Goal: Communication & Community: Answer question/provide support

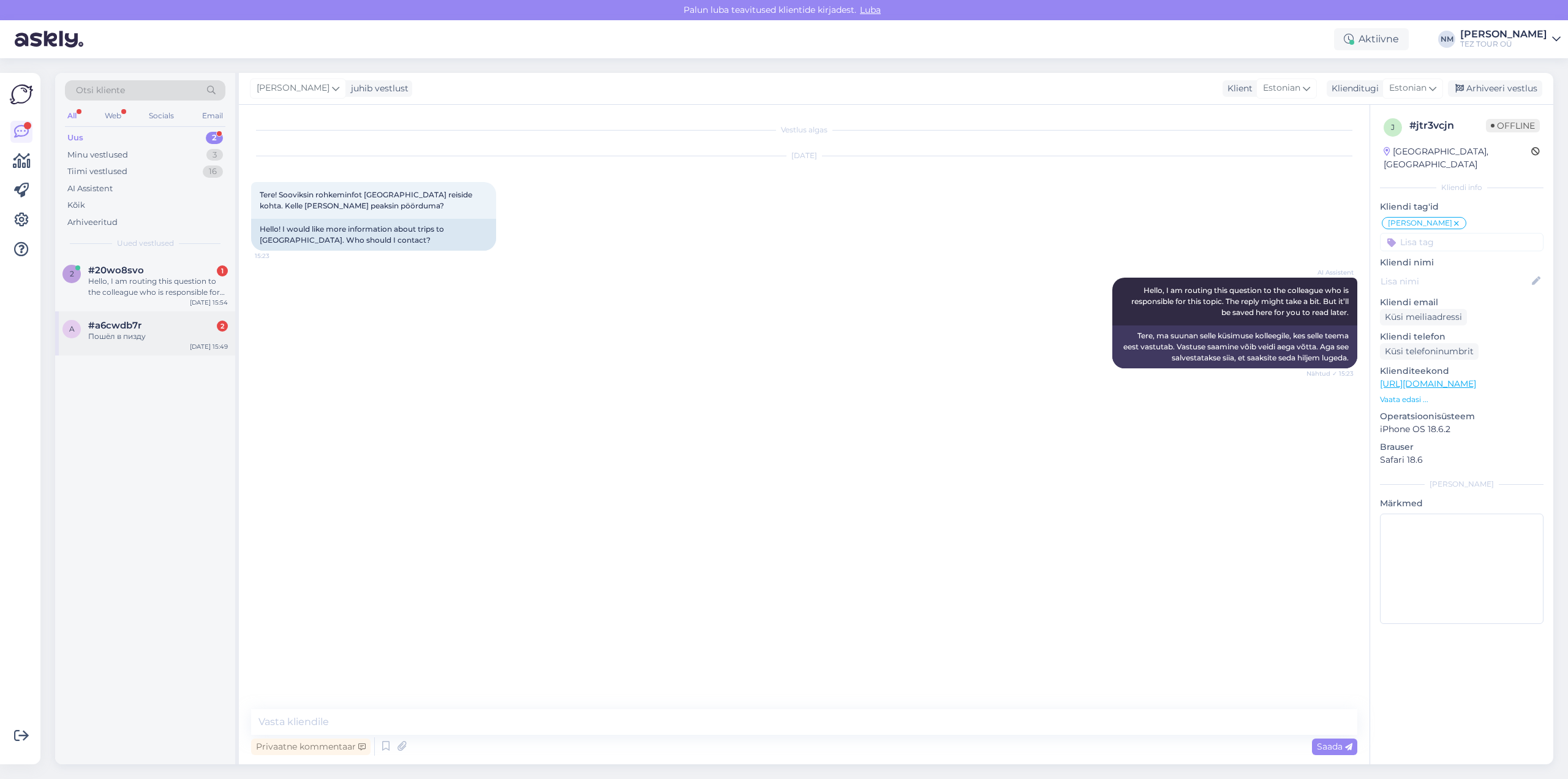
click at [171, 336] on div "Пошёл в пизду" at bounding box center [158, 336] width 140 height 11
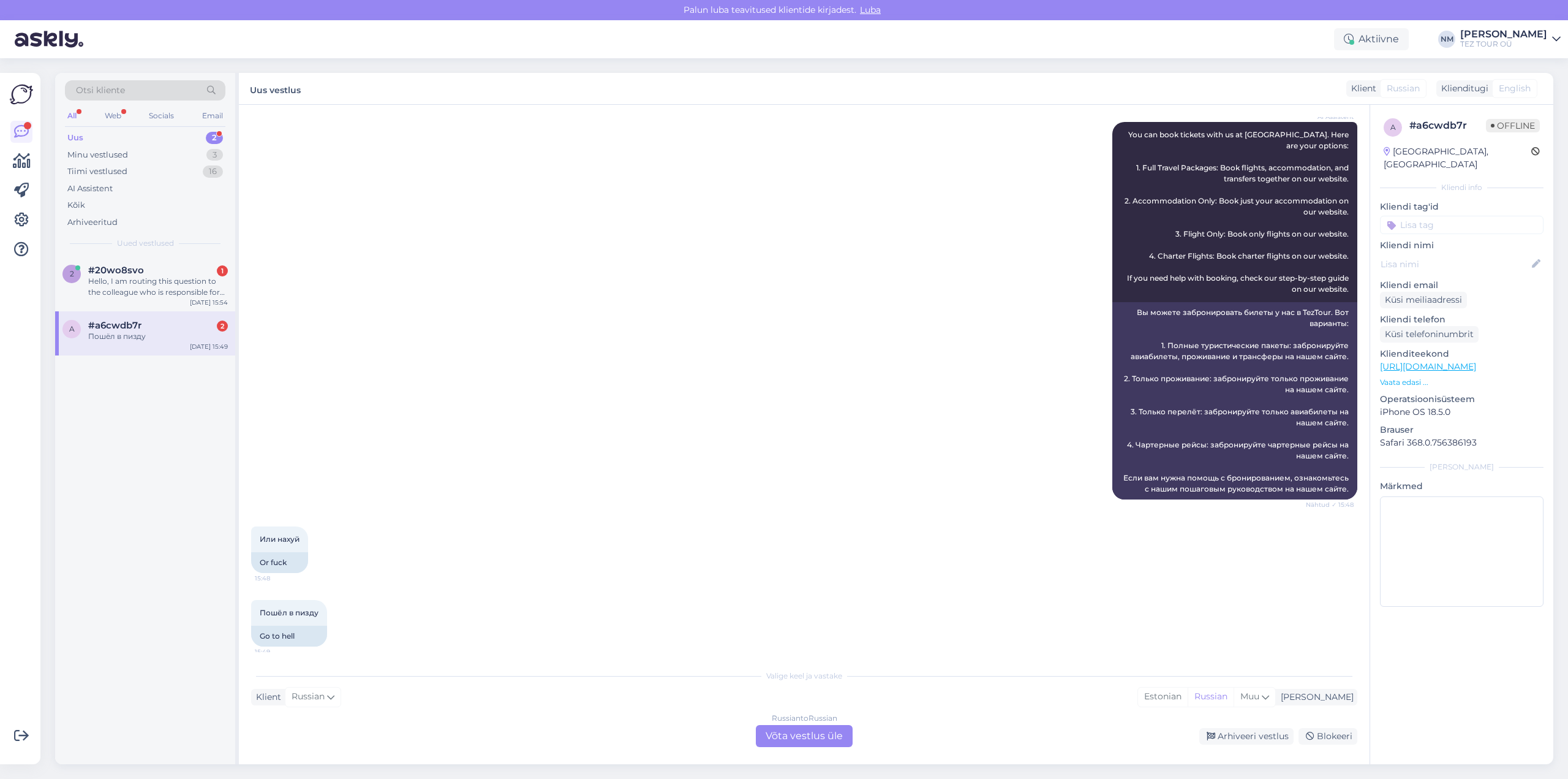
scroll to position [142, 0]
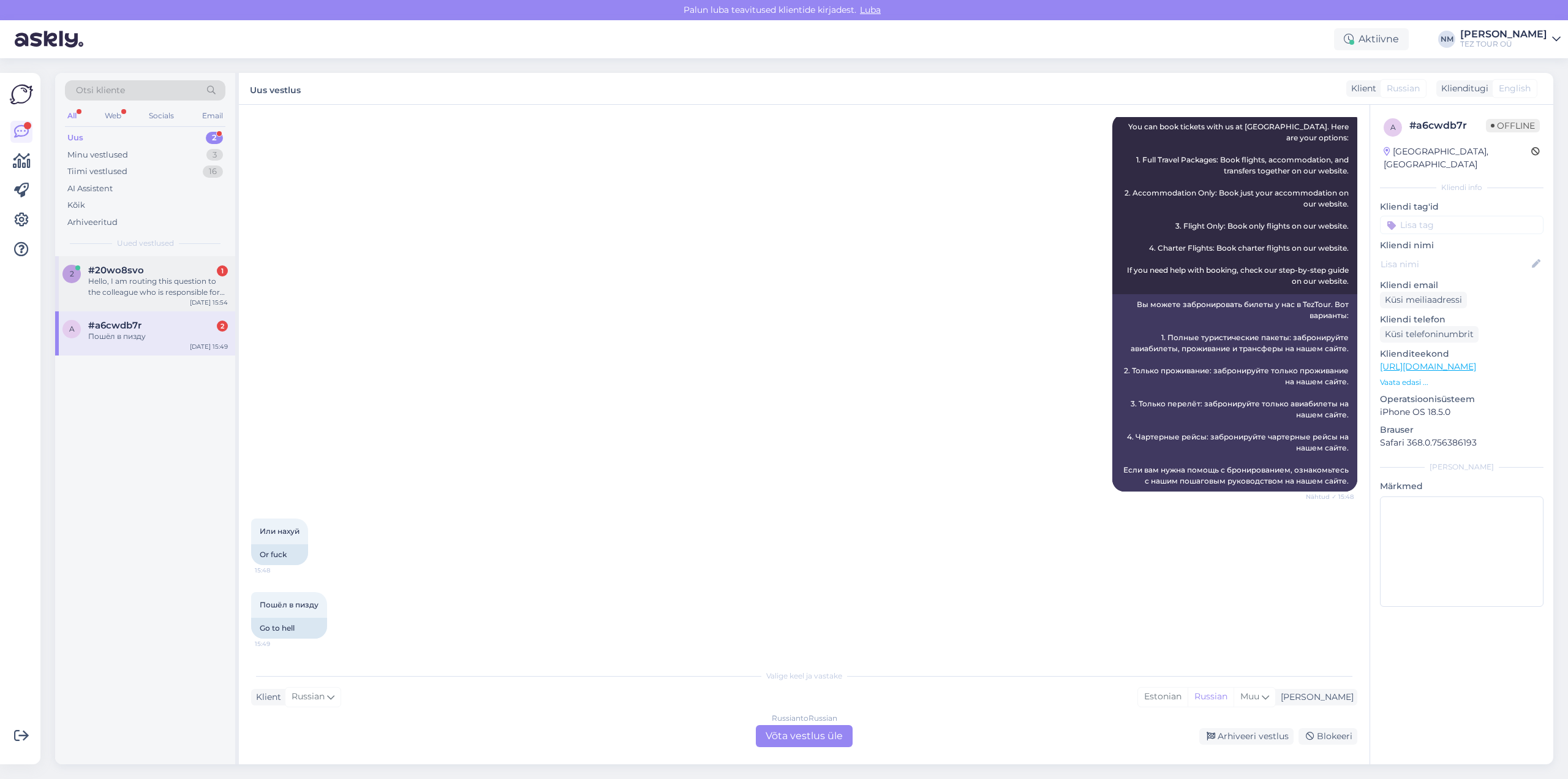
click at [125, 277] on div "Hello, I am routing this question to the colleague who is responsible for this …" at bounding box center [158, 286] width 140 height 22
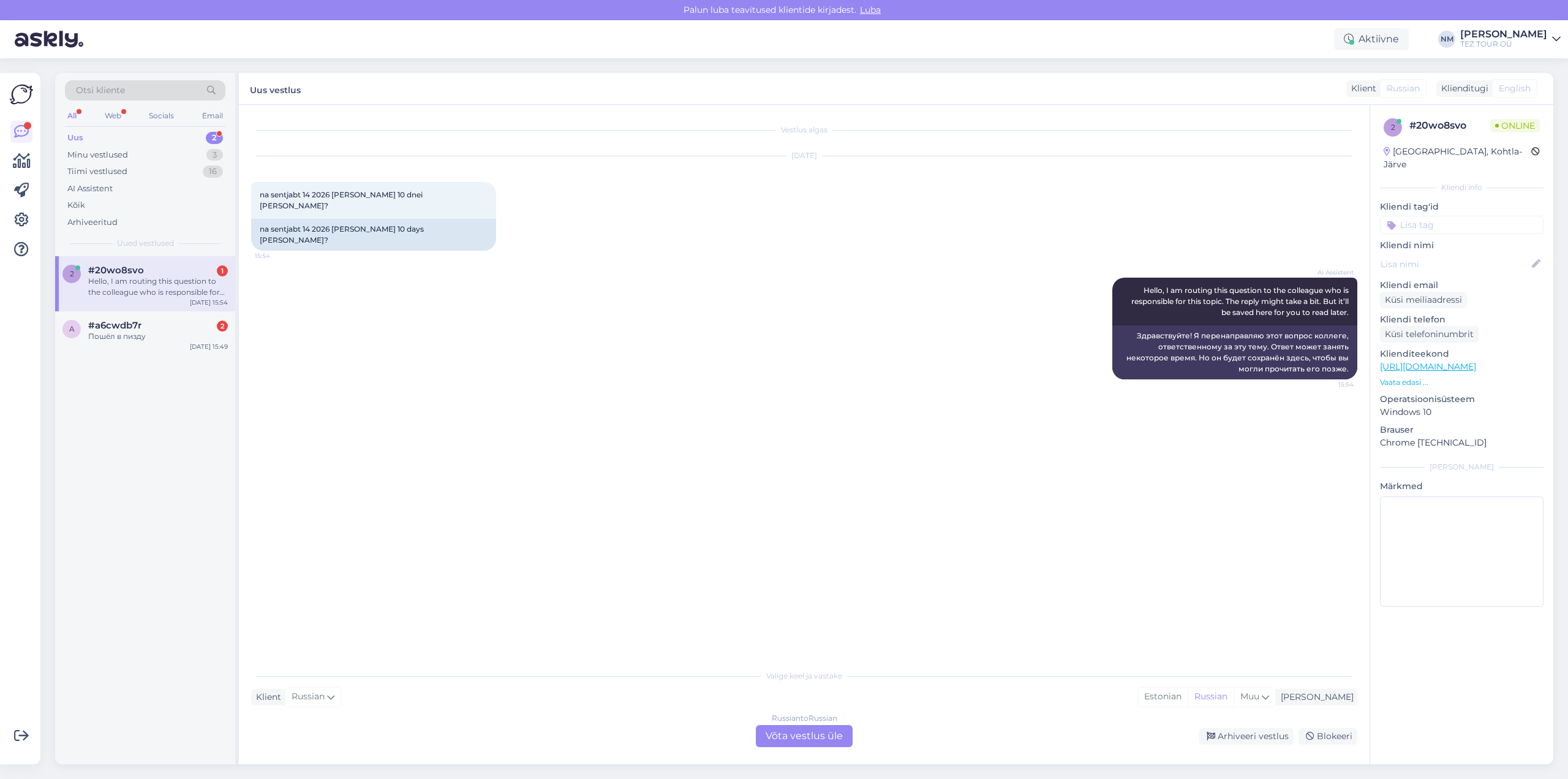
click at [813, 742] on div "Russian to Russian Võta vestlus üle" at bounding box center [804, 736] width 96 height 22
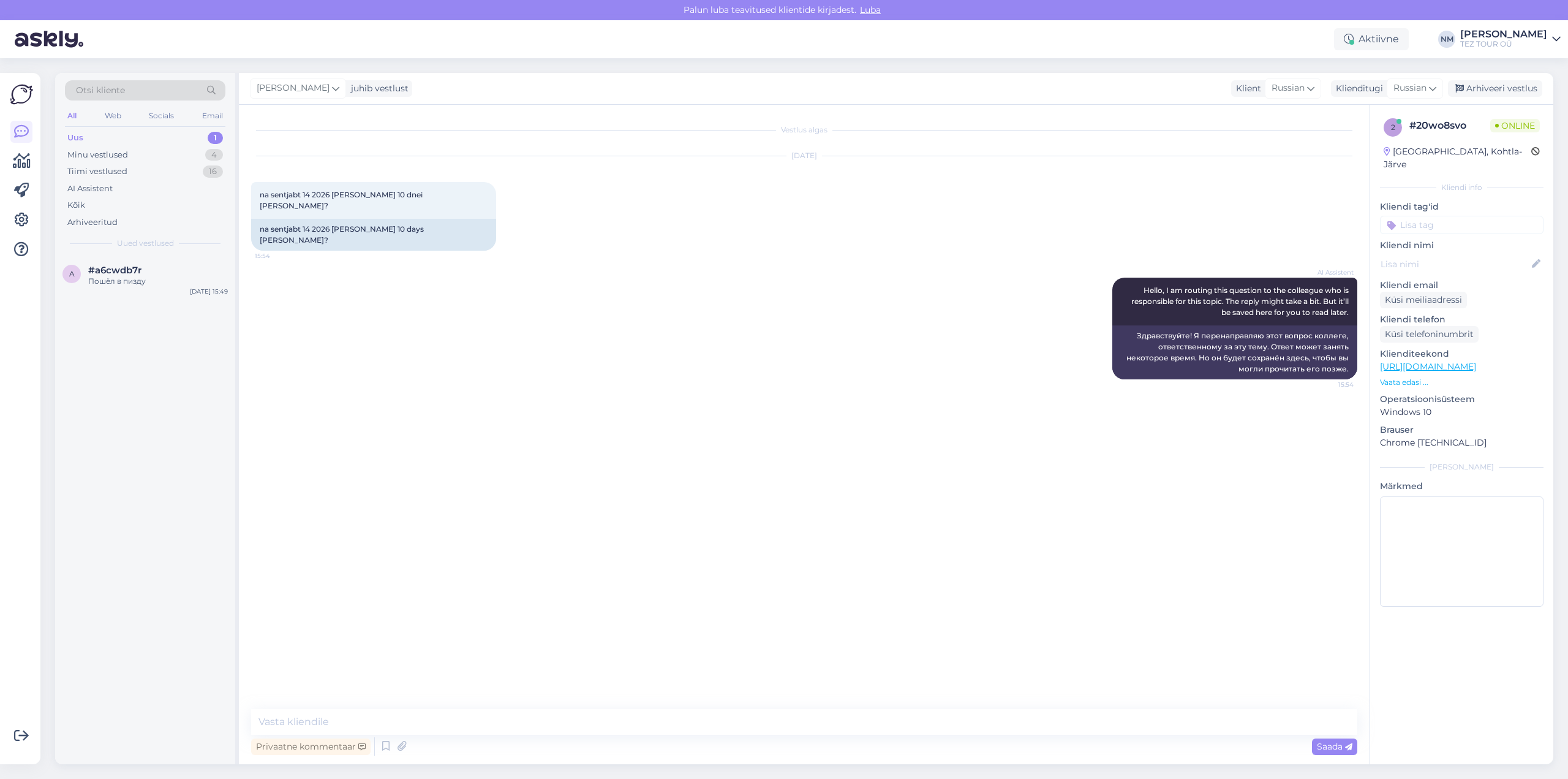
click at [1427, 216] on input at bounding box center [1462, 225] width 164 height 18
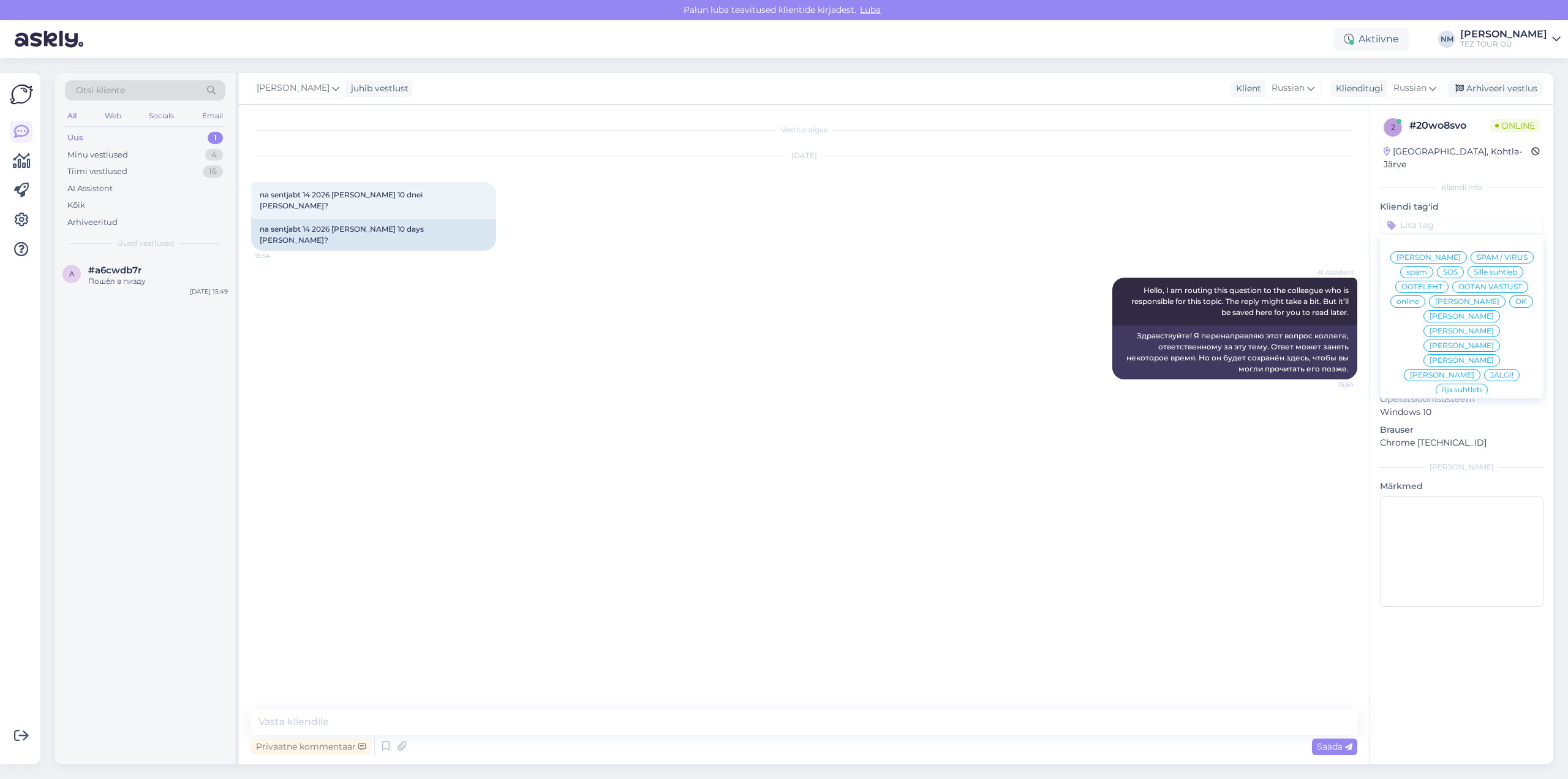
drag, startPoint x: 1504, startPoint y: 318, endPoint x: 1491, endPoint y: 318, distance: 13.0
click at [1494, 327] on span "[PERSON_NAME]" at bounding box center [1461, 331] width 65 height 8
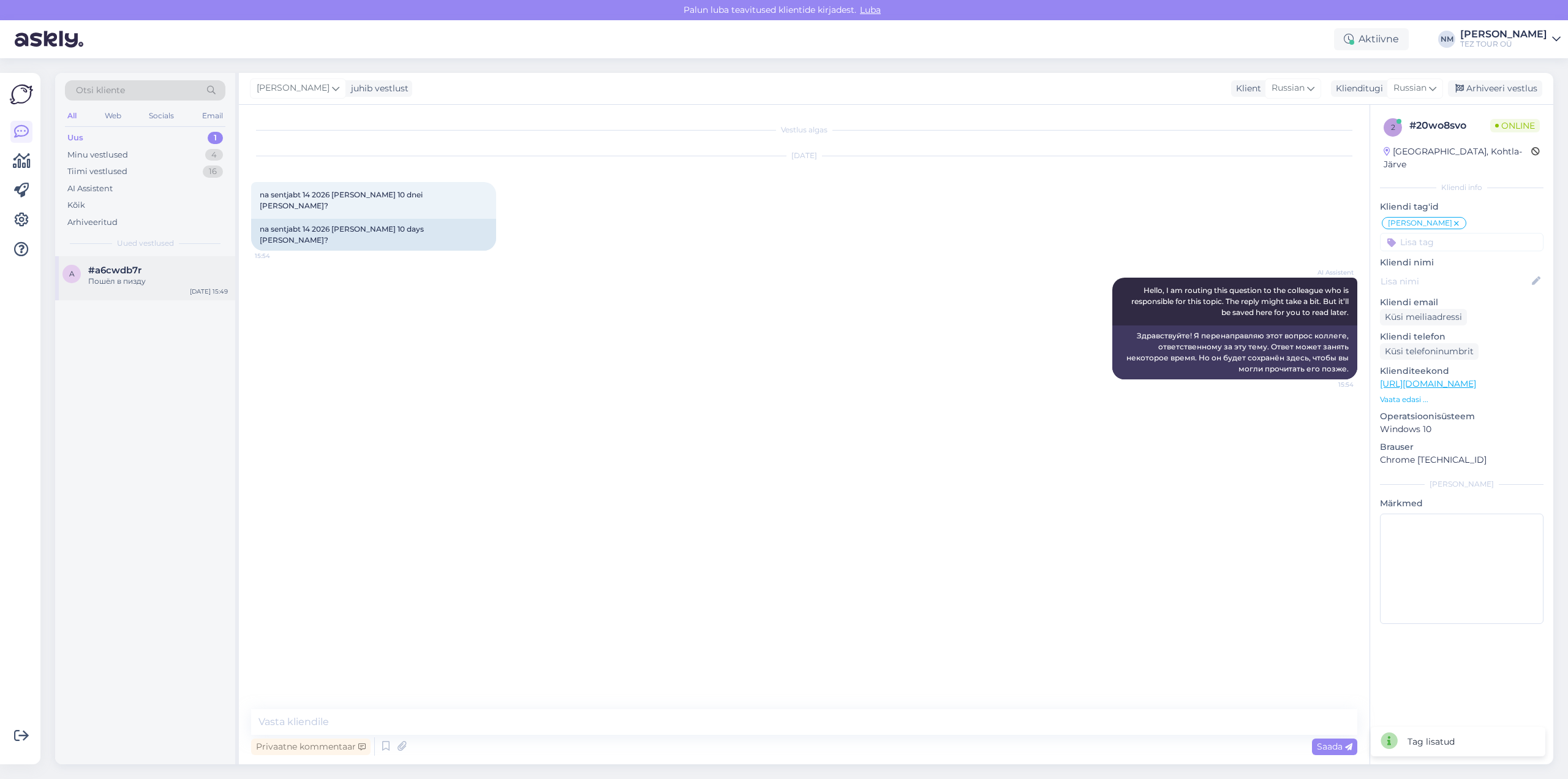
click at [136, 280] on div "Пошёл в пизду" at bounding box center [158, 281] width 140 height 11
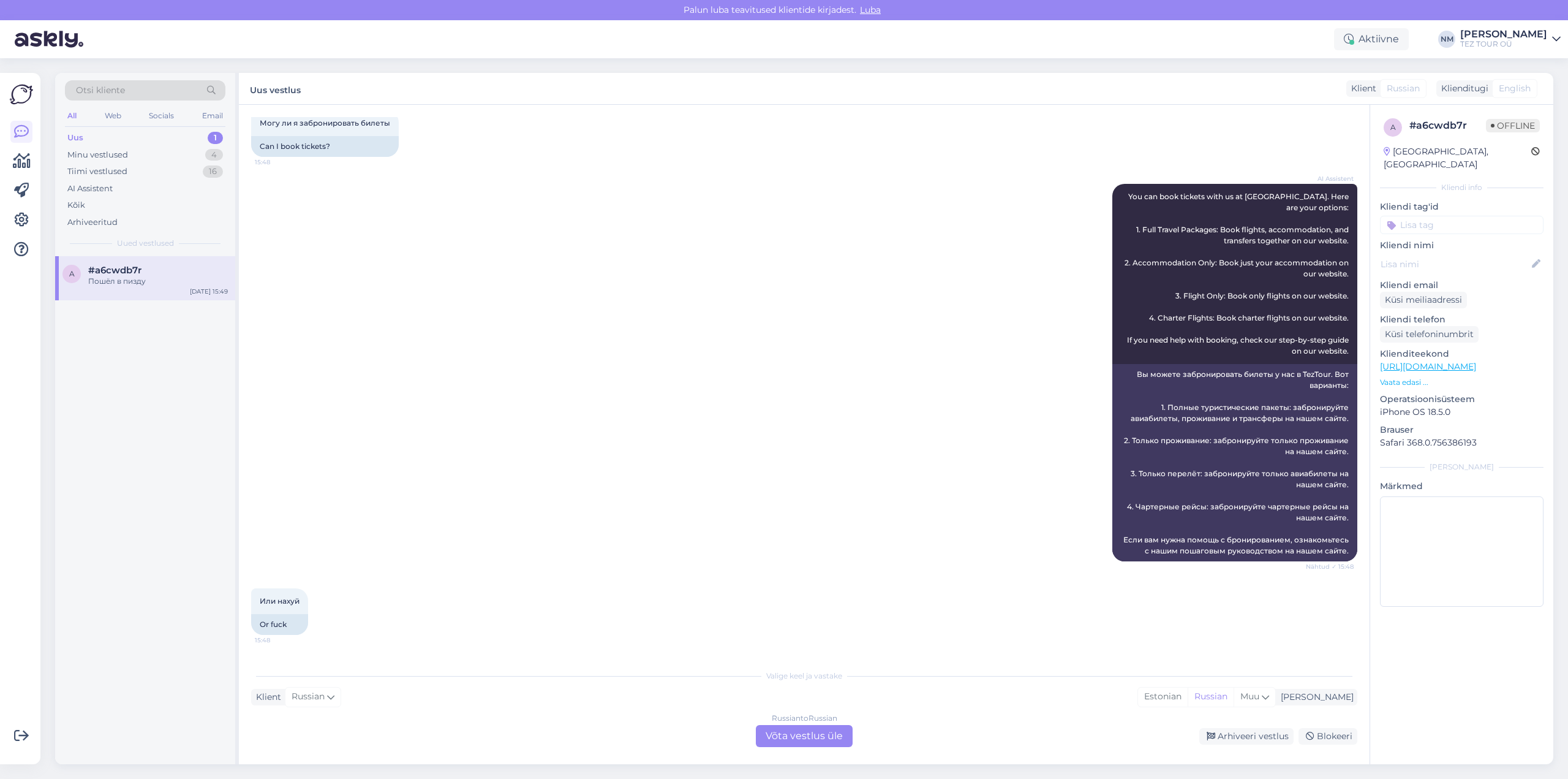
scroll to position [142, 0]
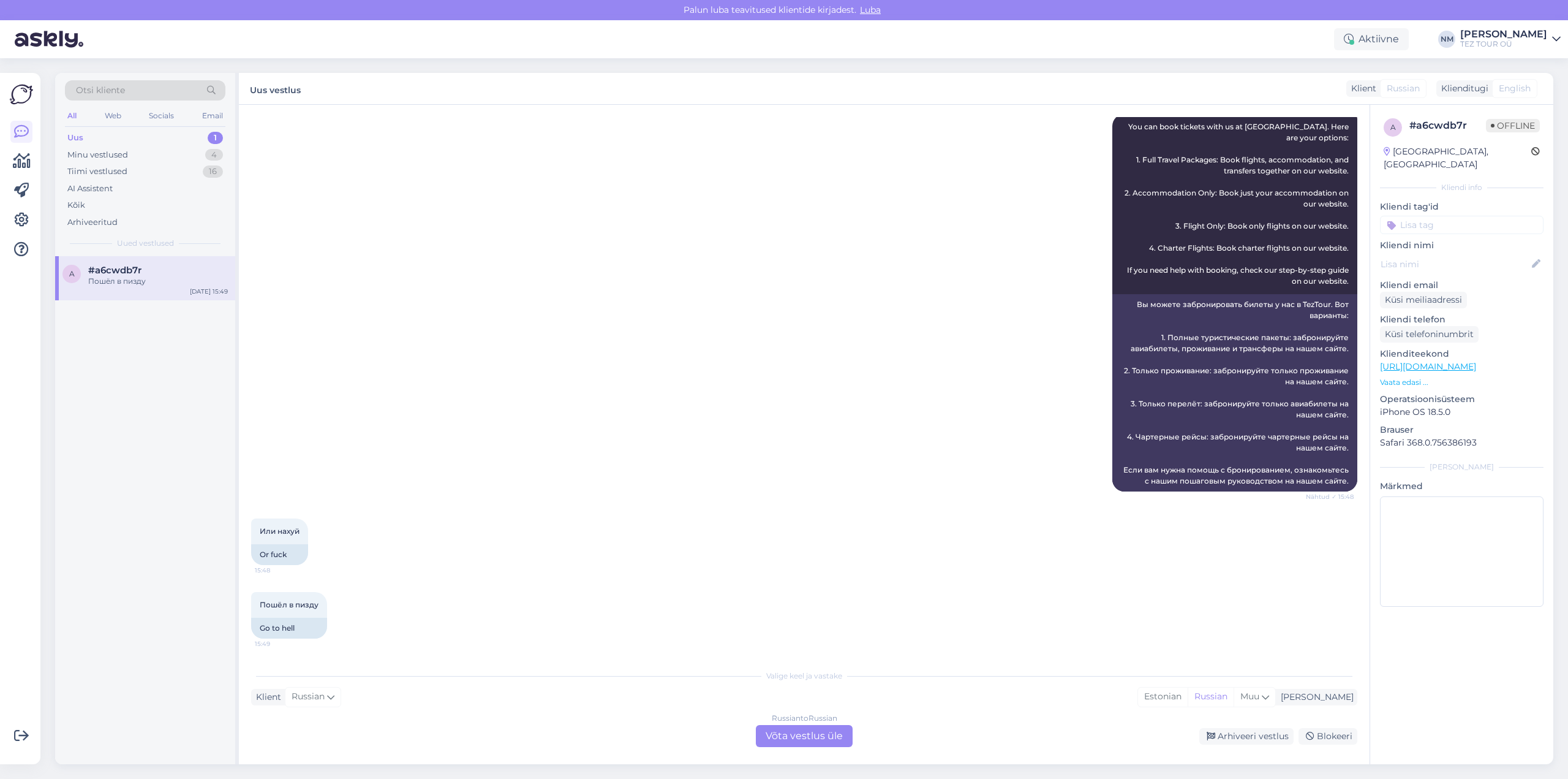
click at [807, 737] on div "Russian to Russian Võta vestlus üle" at bounding box center [804, 736] width 96 height 22
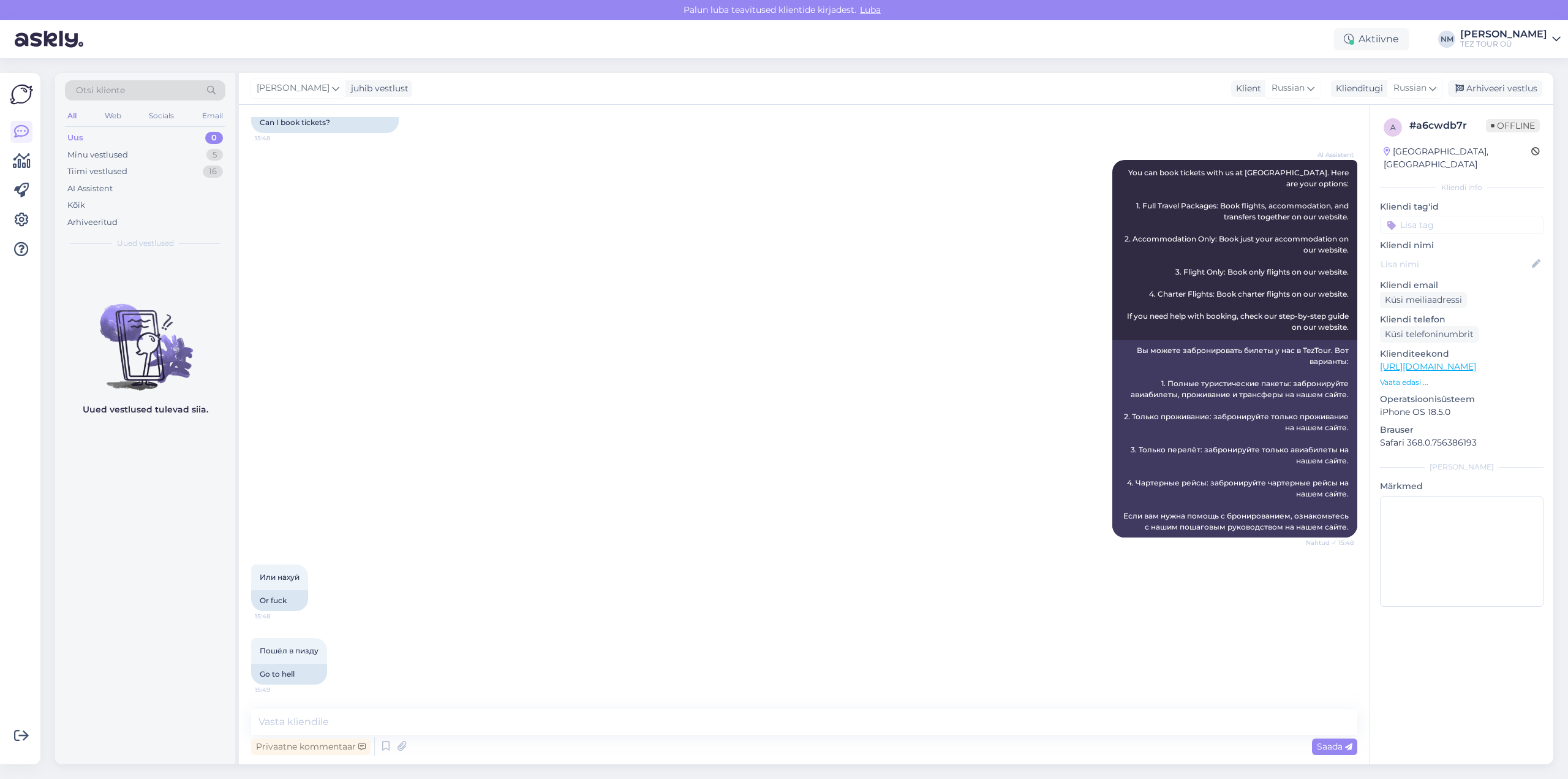
click at [1448, 216] on input at bounding box center [1462, 225] width 164 height 18
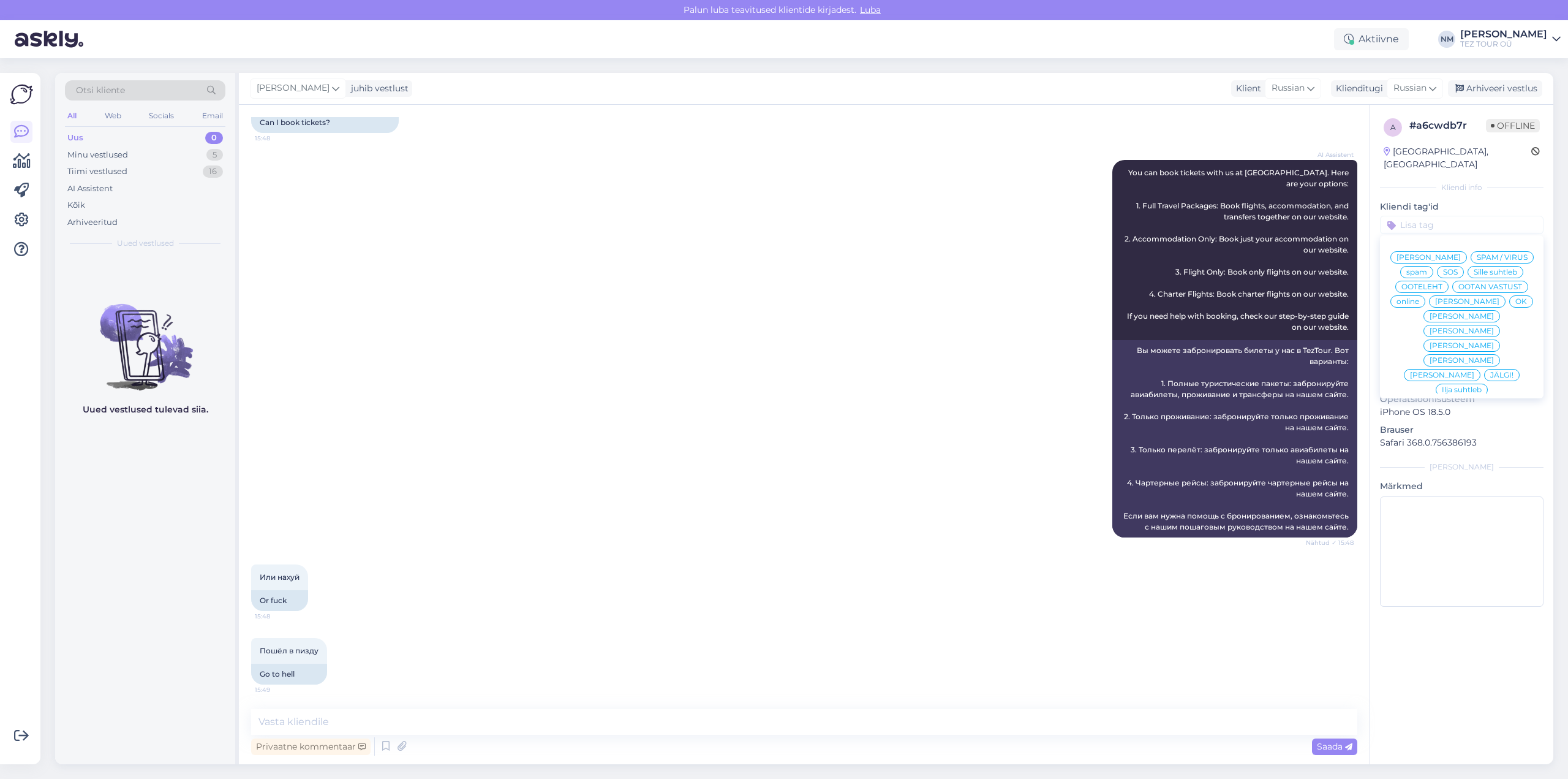
click at [1494, 327] on span "[PERSON_NAME]" at bounding box center [1461, 331] width 65 height 8
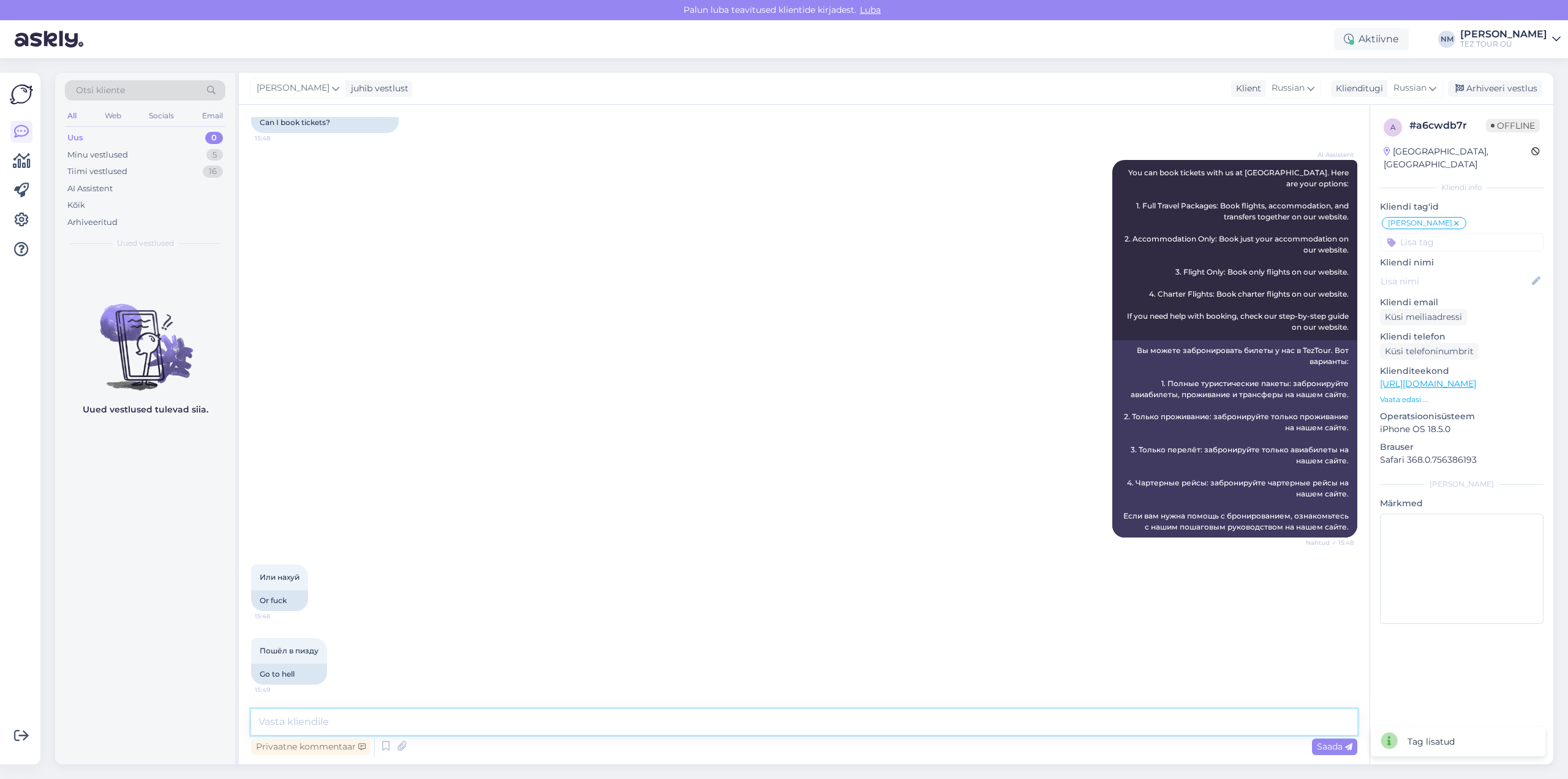
click at [281, 718] on textarea at bounding box center [805, 721] width 1106 height 26
type textarea "Добрый день! Благодарим Вас за интерес, проявленный к нашим предложениям."
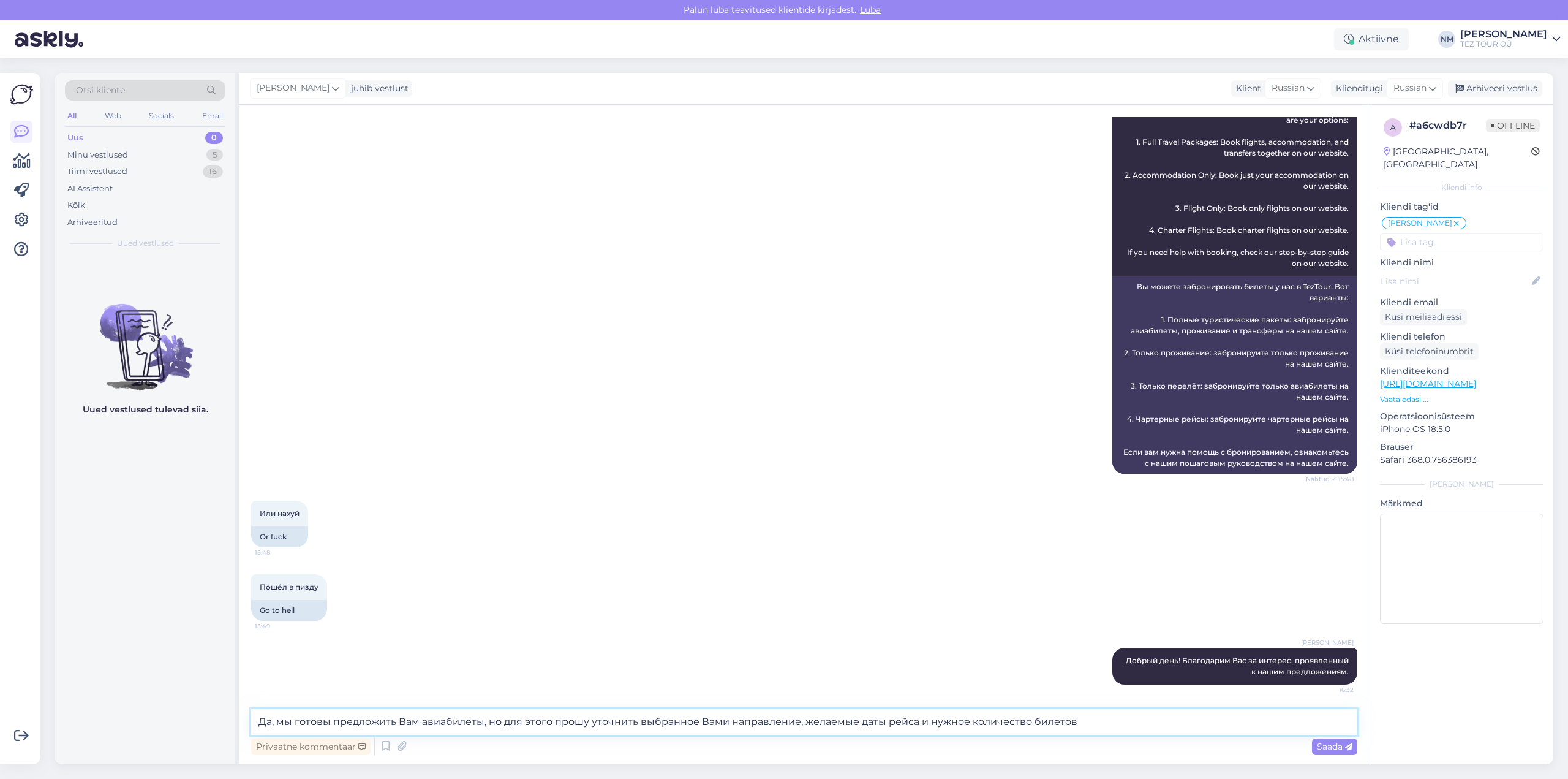
type textarea "Да, мы готовы предложить Вам авиабилеты, но для этого прошу уточнить выбранное …"
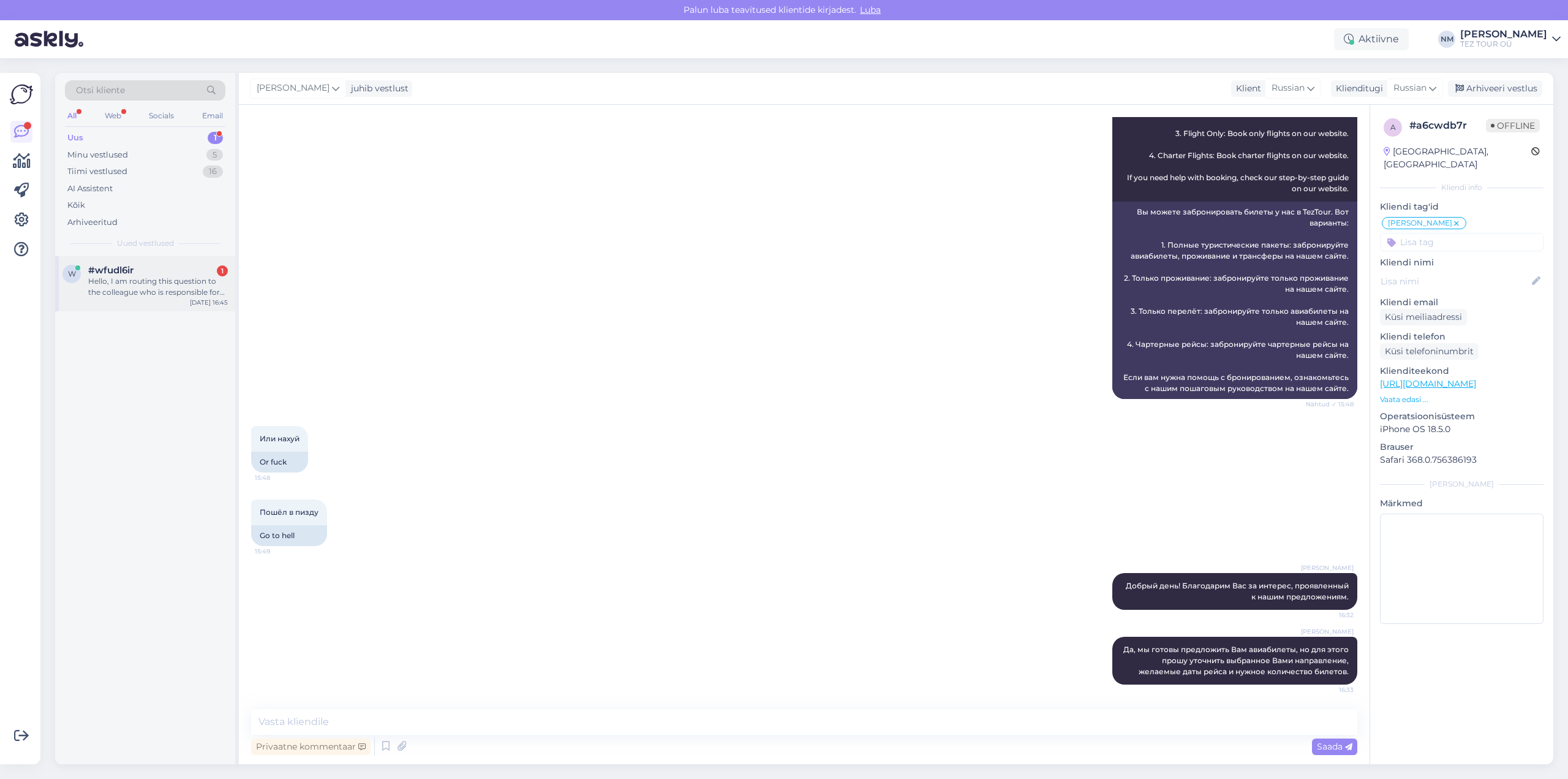
click at [192, 284] on div "Hello, I am routing this question to the colleague who is responsible for this …" at bounding box center [158, 286] width 140 height 22
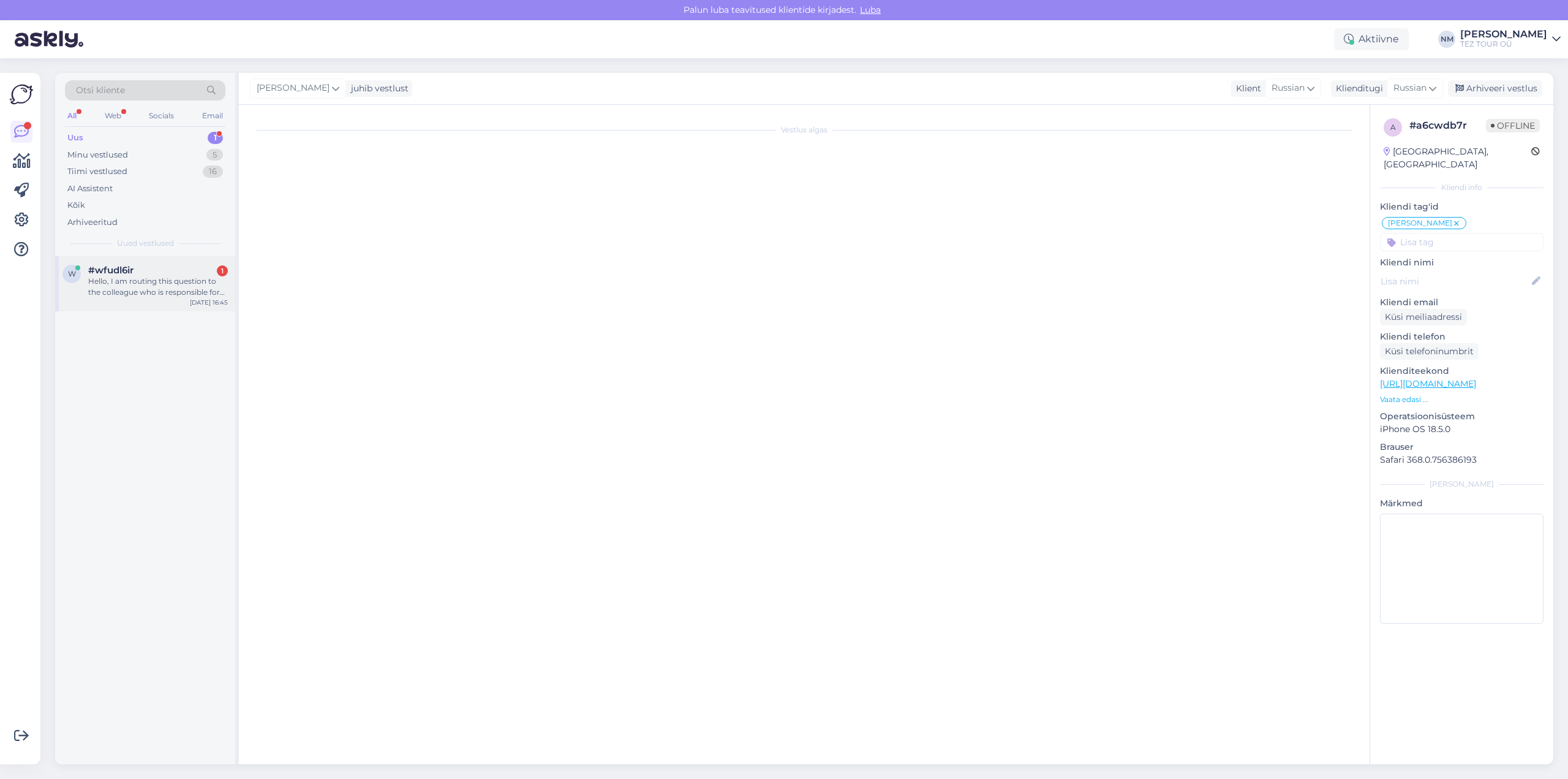
scroll to position [0, 0]
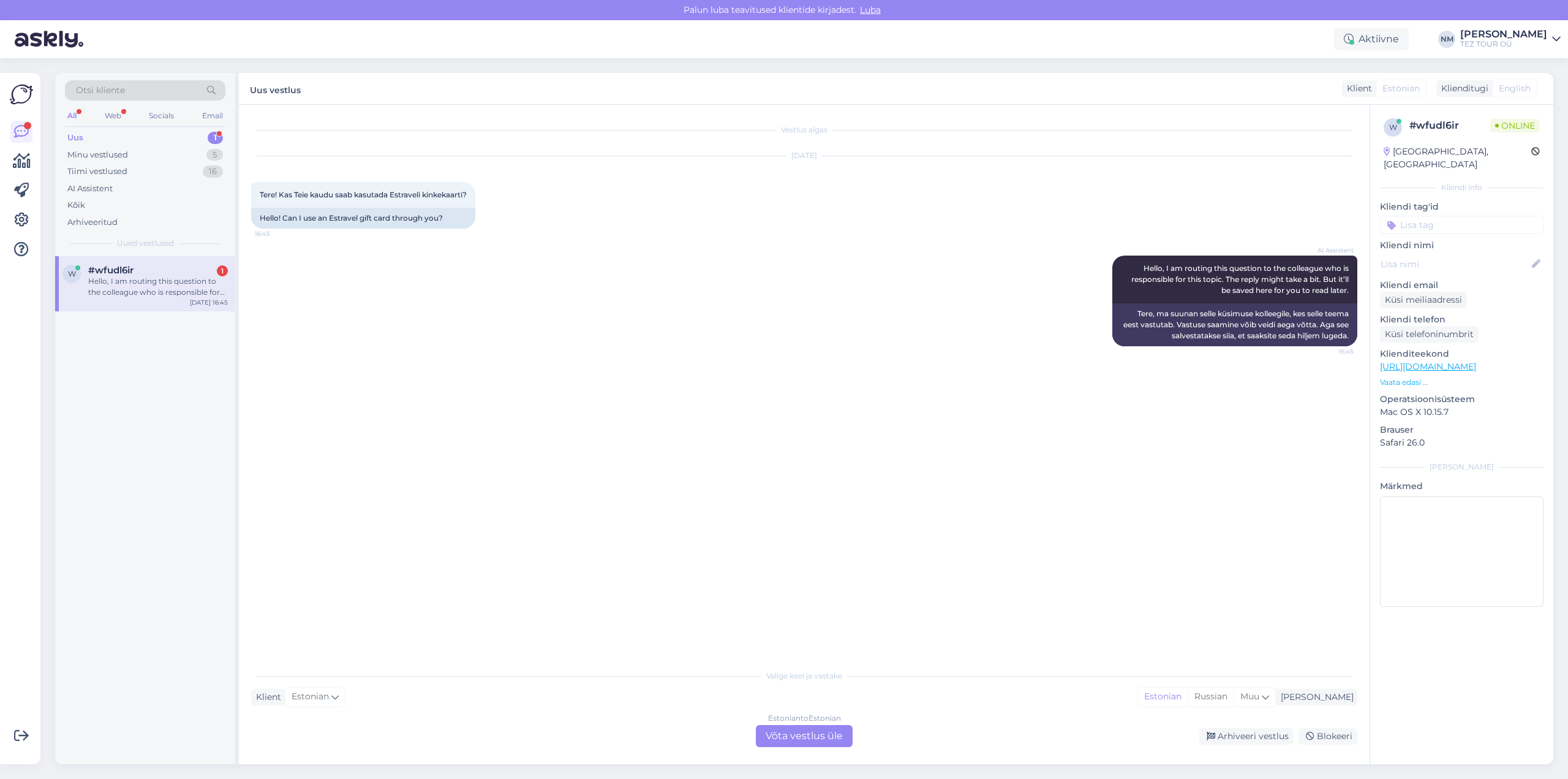
click at [792, 734] on div "Estonian to Estonian Võta vestlus üle" at bounding box center [804, 736] width 96 height 22
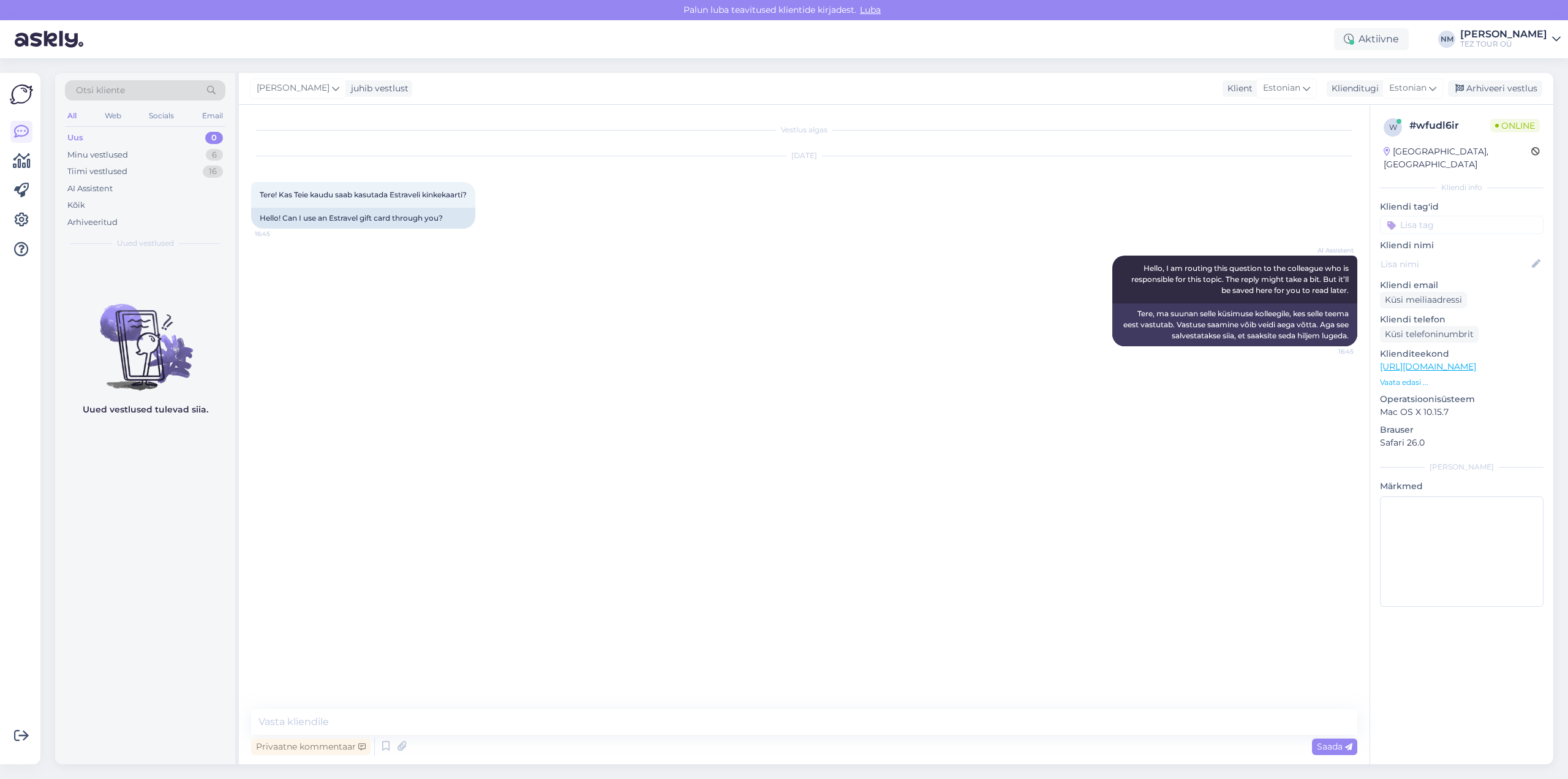
click at [1458, 216] on input at bounding box center [1462, 225] width 164 height 18
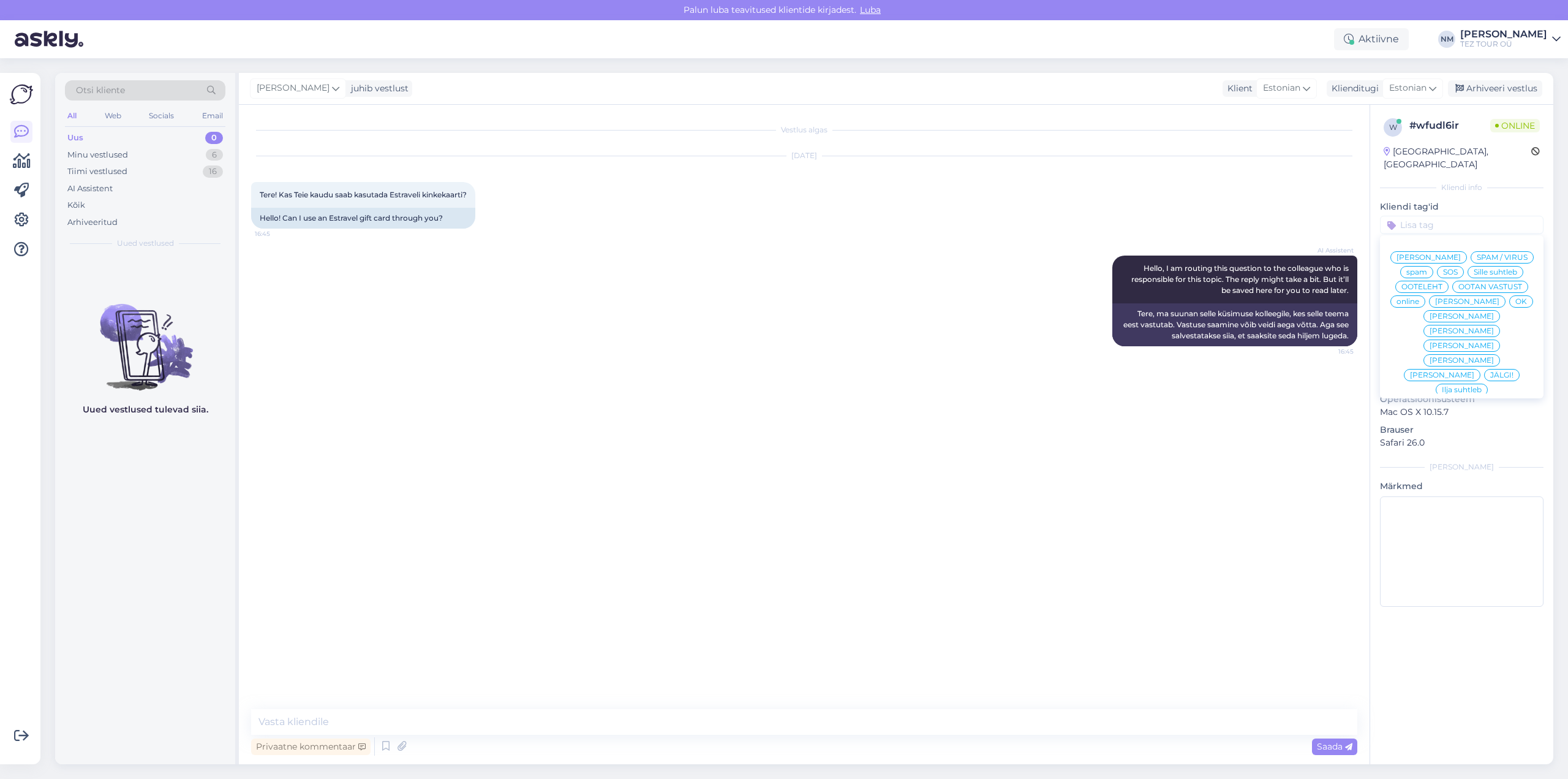
click at [1487, 327] on span "[PERSON_NAME]" at bounding box center [1461, 331] width 65 height 8
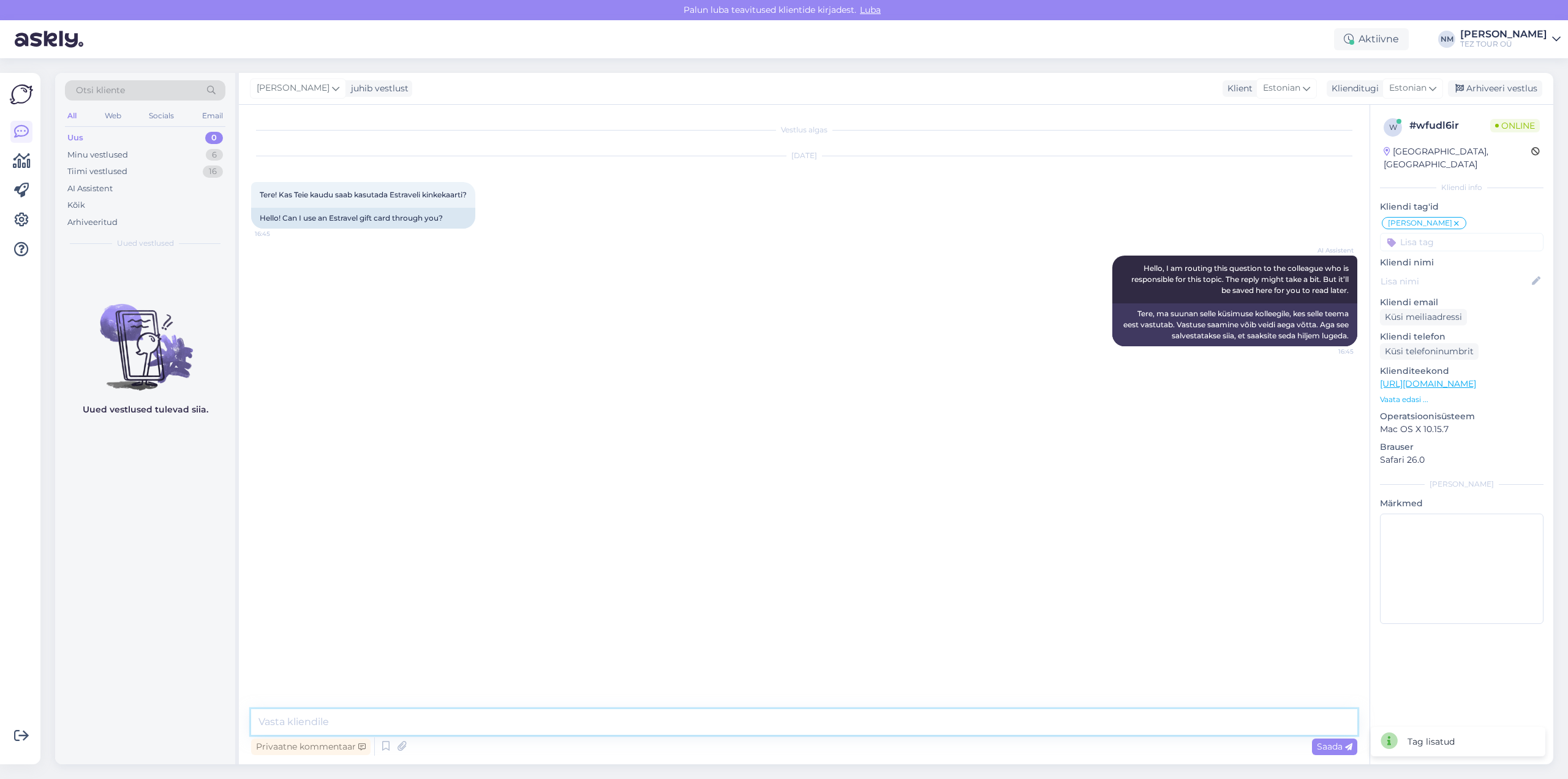
click at [281, 722] on textarea at bounding box center [805, 721] width 1106 height 26
type textarea "Tere! Ei, Estraveli kinkekaarti saab kasutada ainult Estravelis"
click at [212, 152] on div "6" at bounding box center [215, 154] width 17 height 13
